Goal: Task Accomplishment & Management: Complete application form

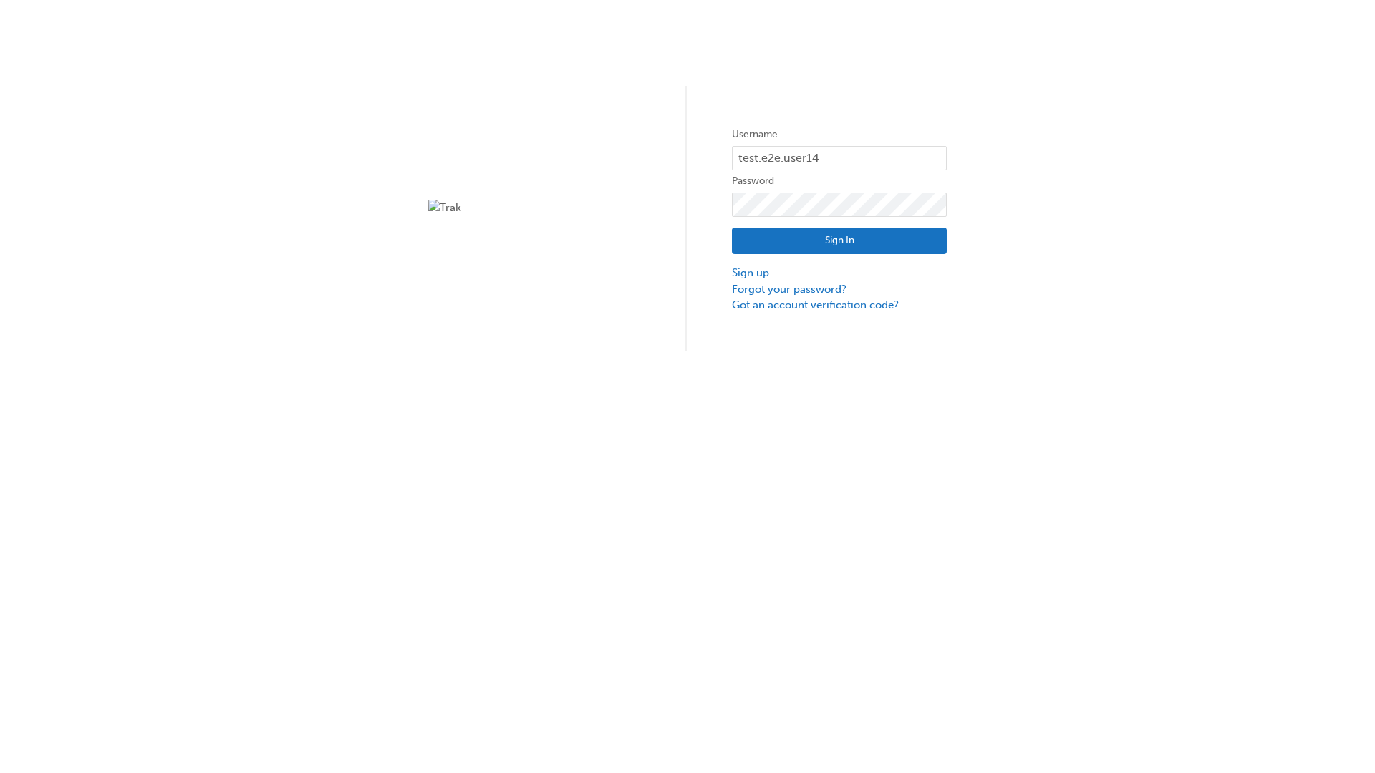
type input "test.e2e.user14"
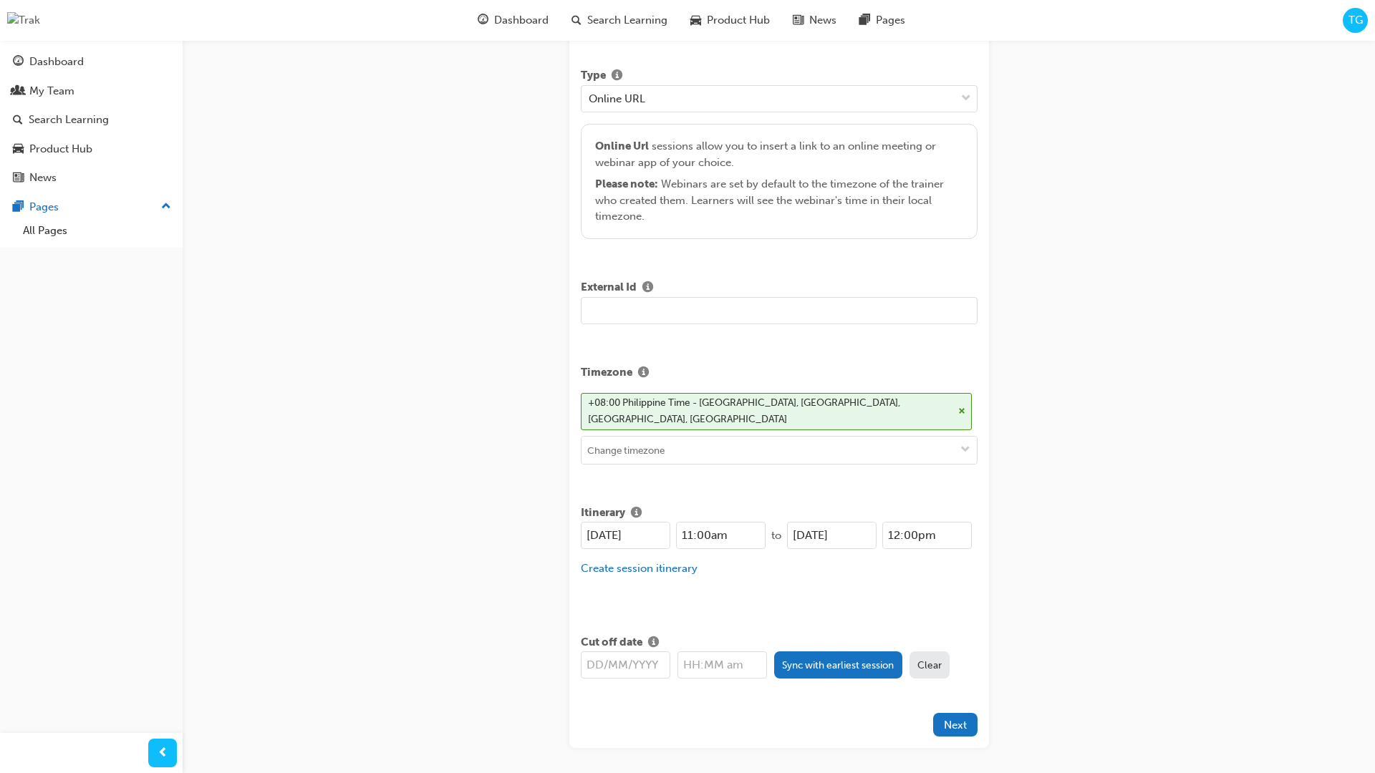
type input "Title for testing purposes"
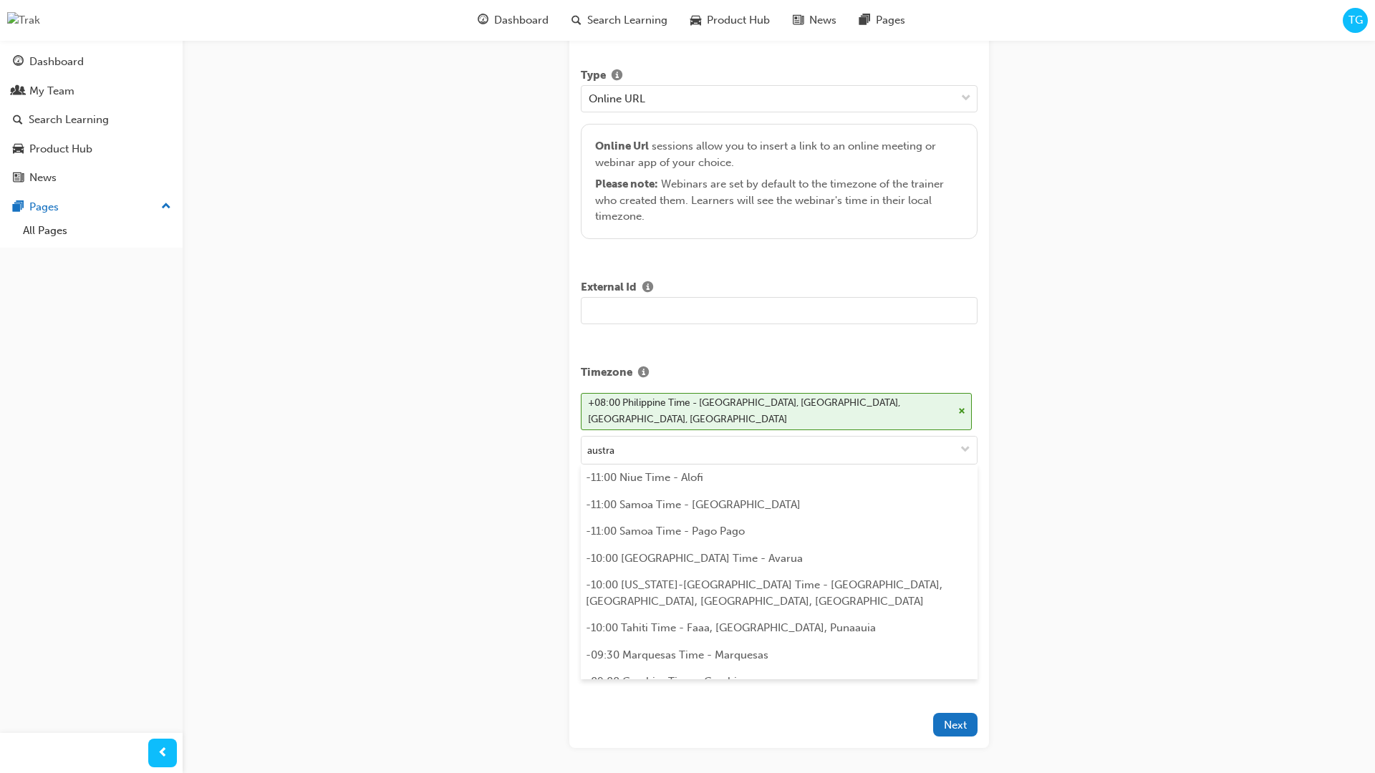
scroll to position [284, 0]
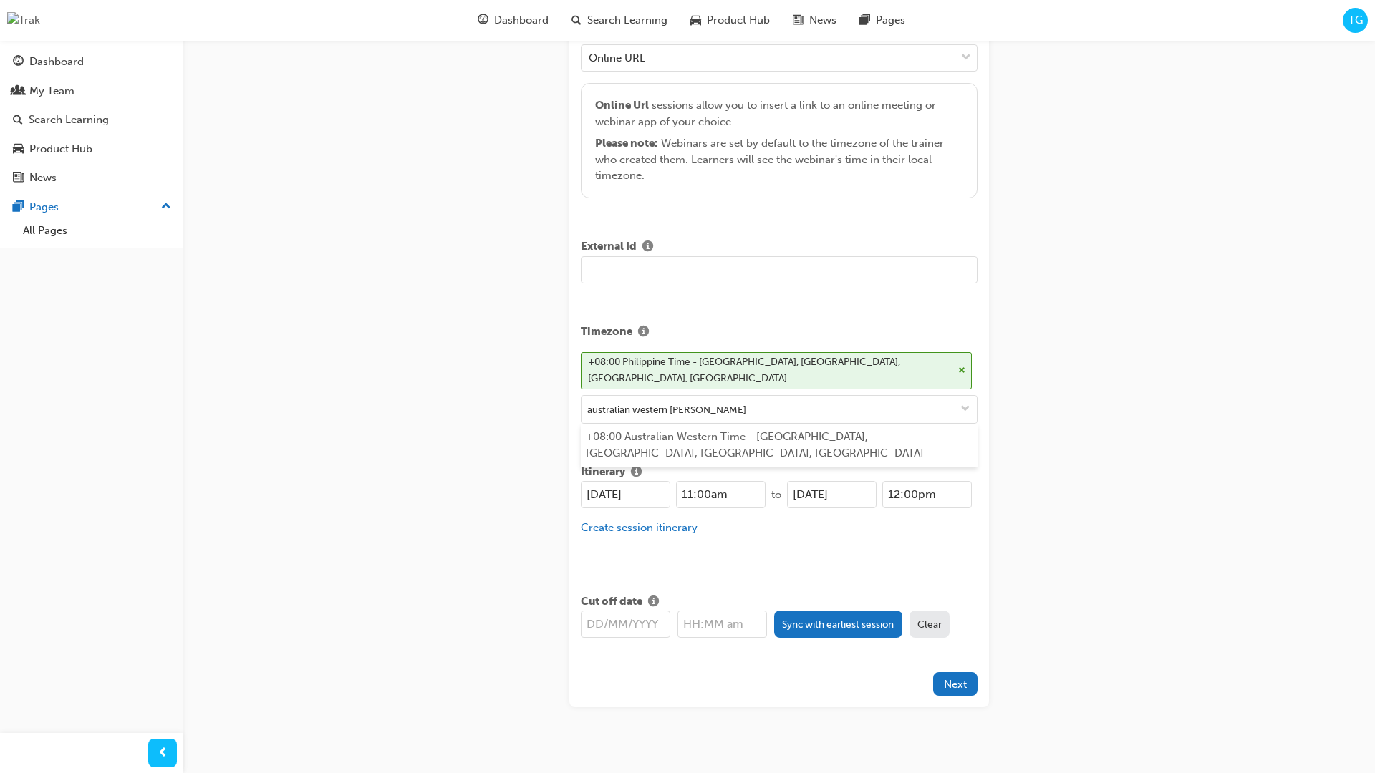
type input "australian western time"
type input "19/09/2025"
type input "11:00am"
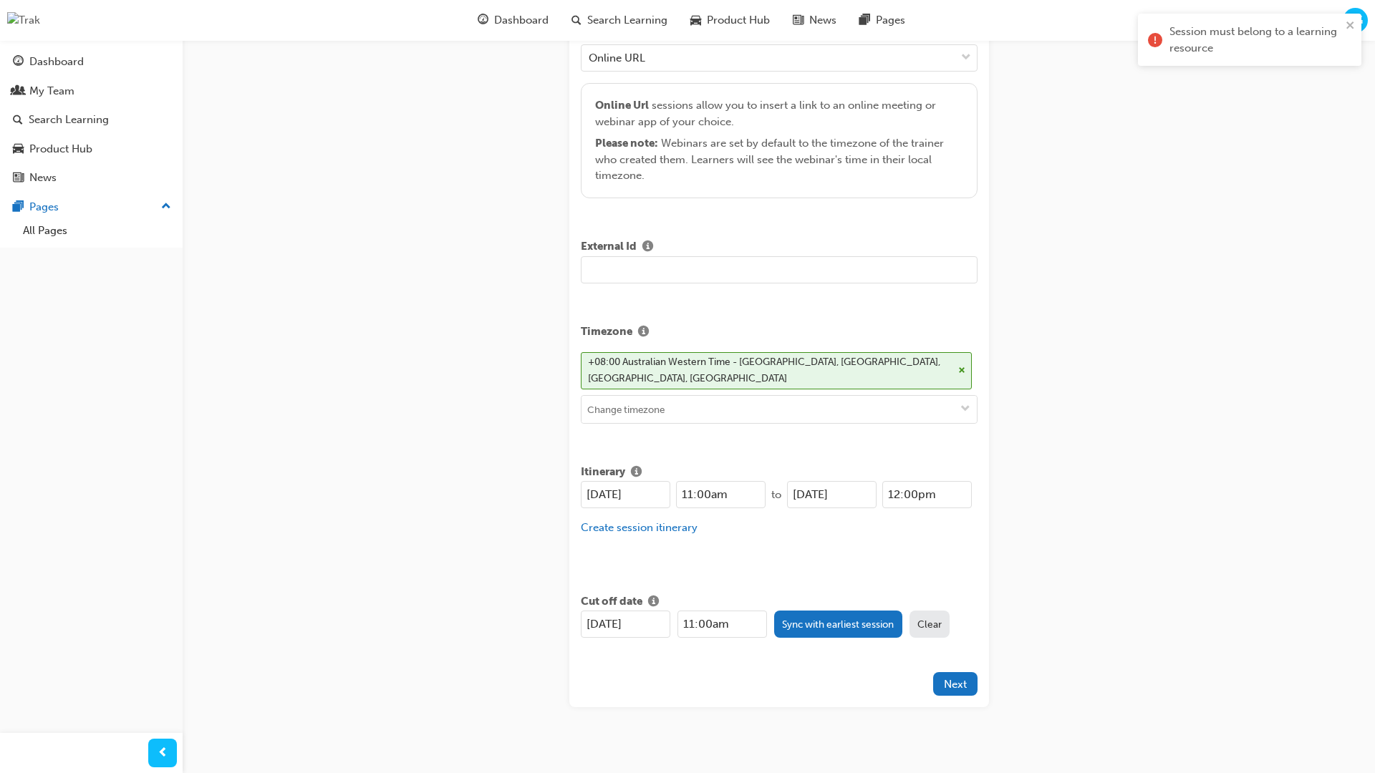
scroll to position [0, 0]
